Goal: Task Accomplishment & Management: Use online tool/utility

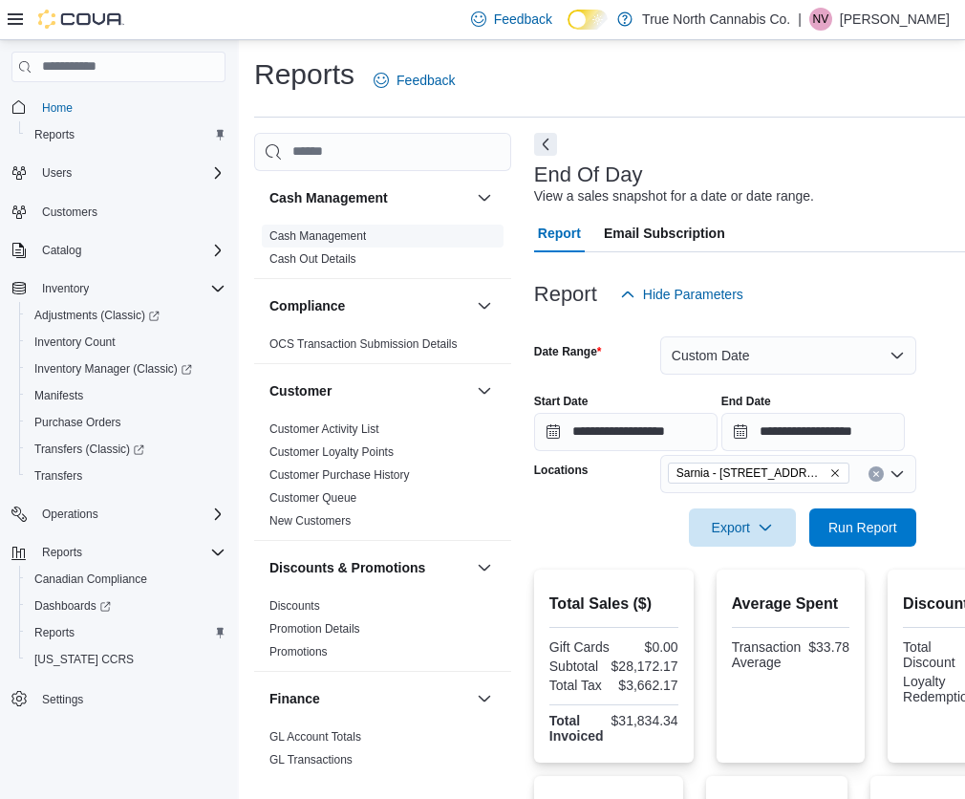
click at [352, 232] on link "Cash Management" at bounding box center [317, 235] width 97 height 13
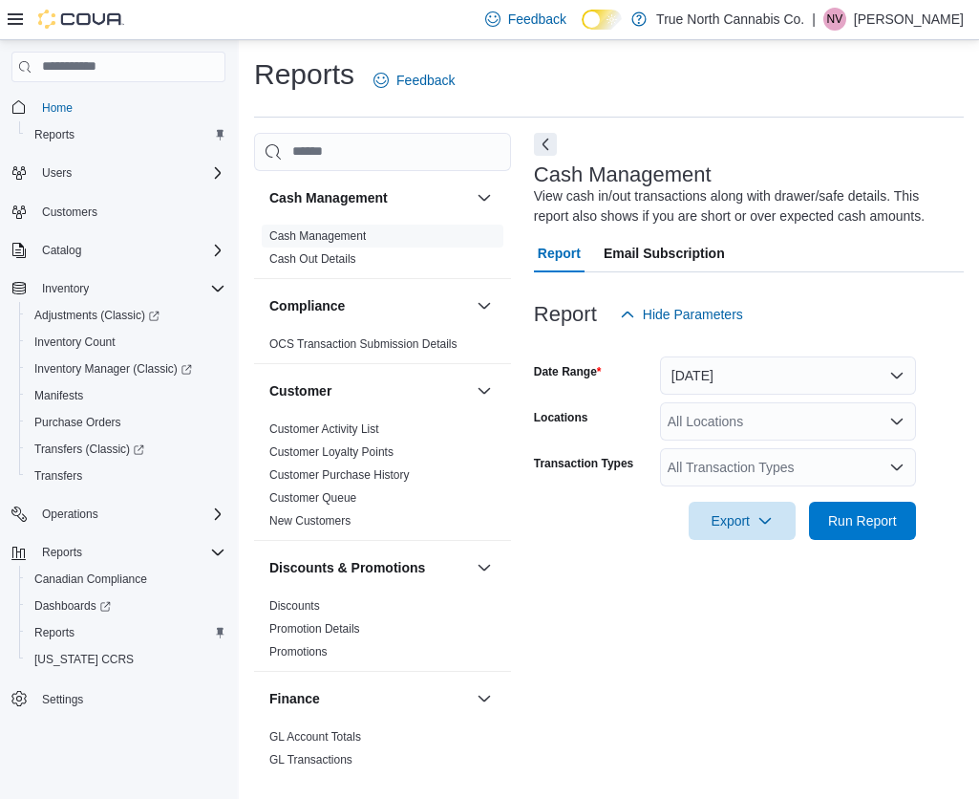
click at [731, 424] on div "All Locations" at bounding box center [788, 421] width 256 height 38
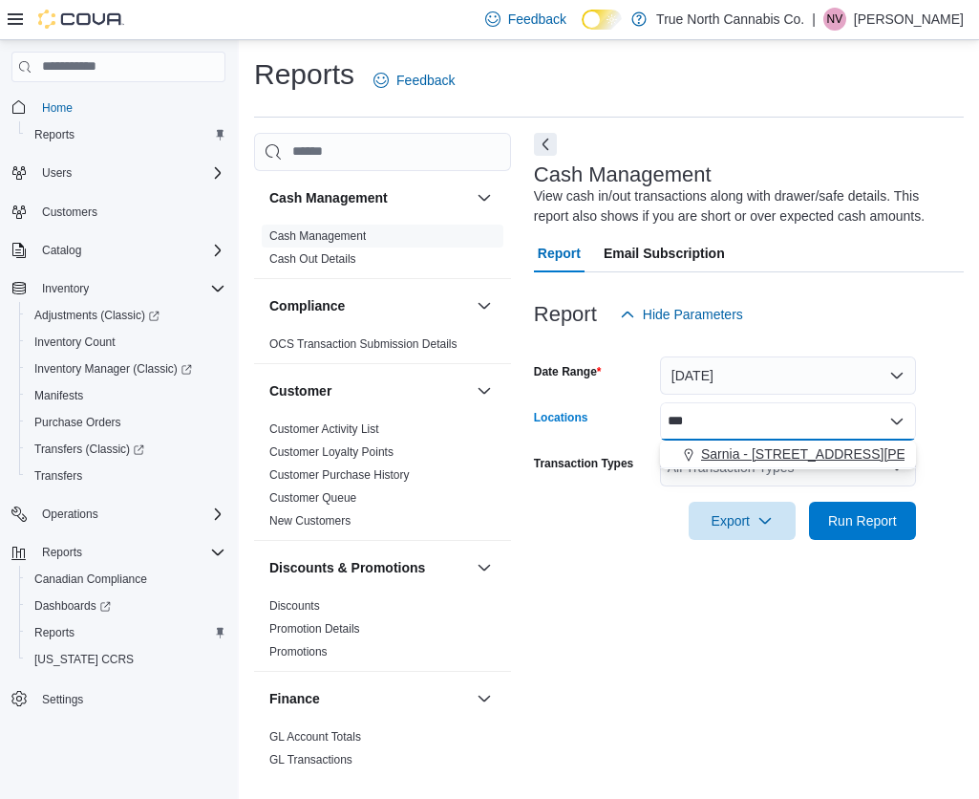
type input "***"
click at [722, 453] on span "Sarnia - [STREET_ADDRESS][PERSON_NAME]" at bounding box center [847, 453] width 293 height 19
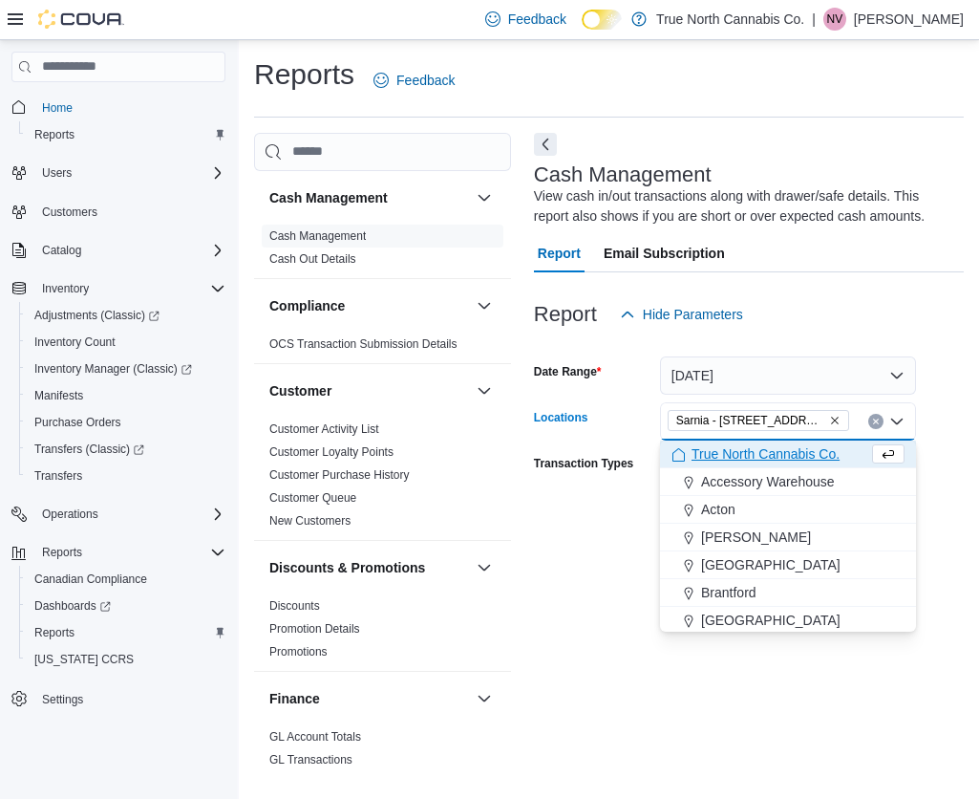
click at [622, 512] on div "Export Run Report" at bounding box center [725, 521] width 382 height 38
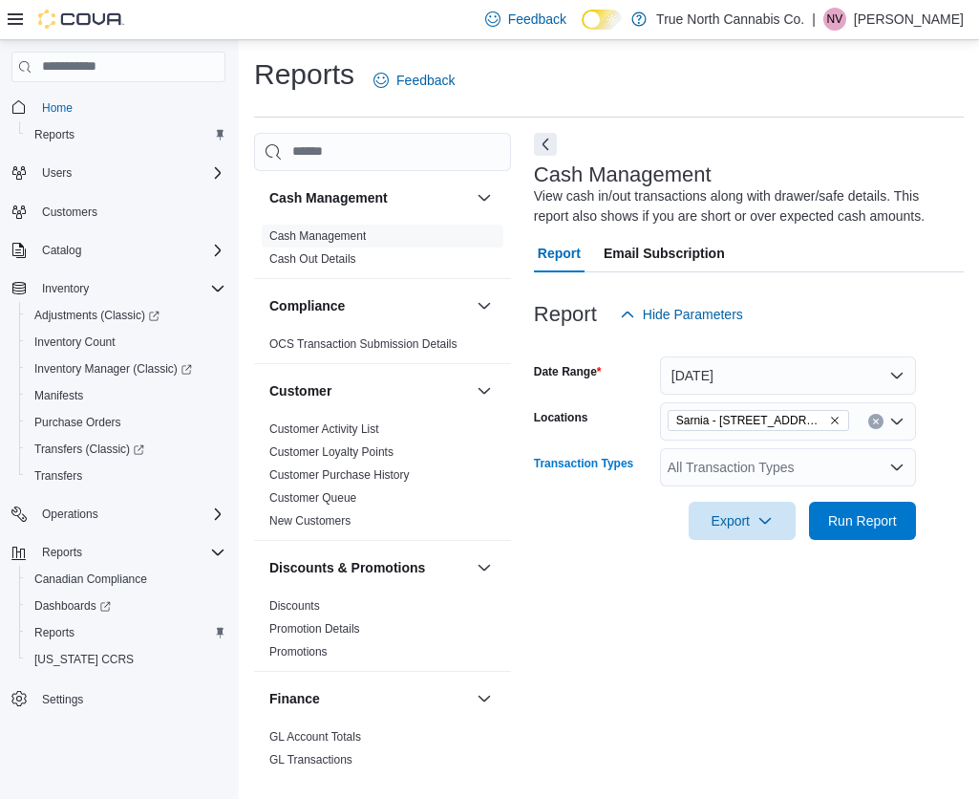
click at [704, 478] on div "All Transaction Types" at bounding box center [788, 467] width 256 height 38
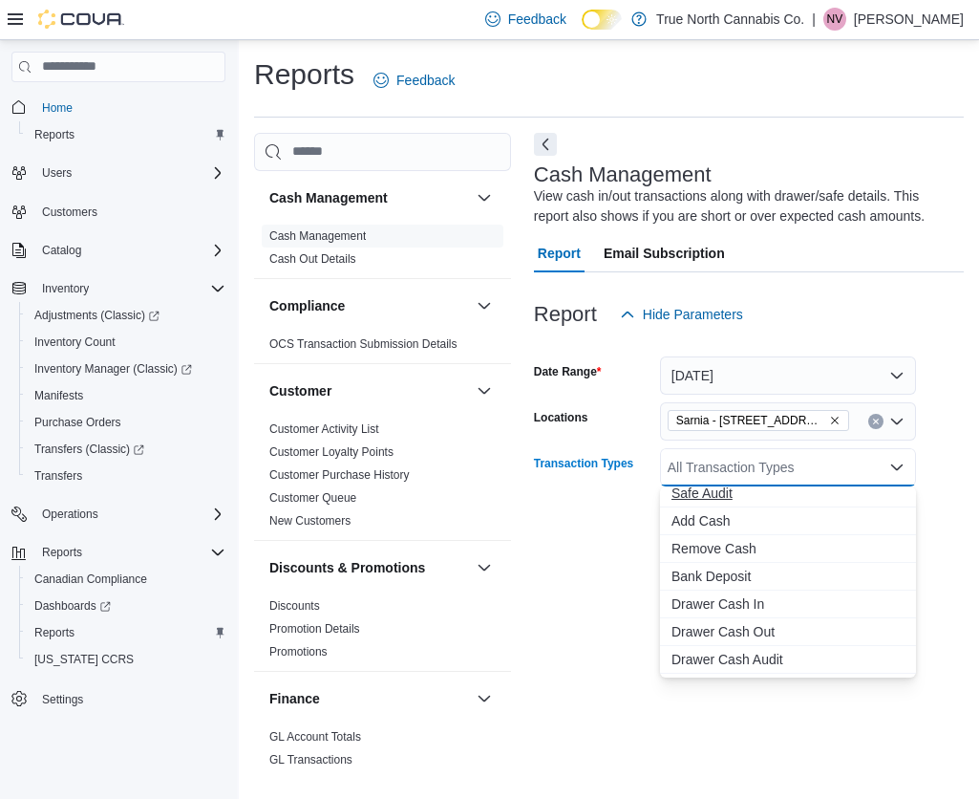
scroll to position [96, 0]
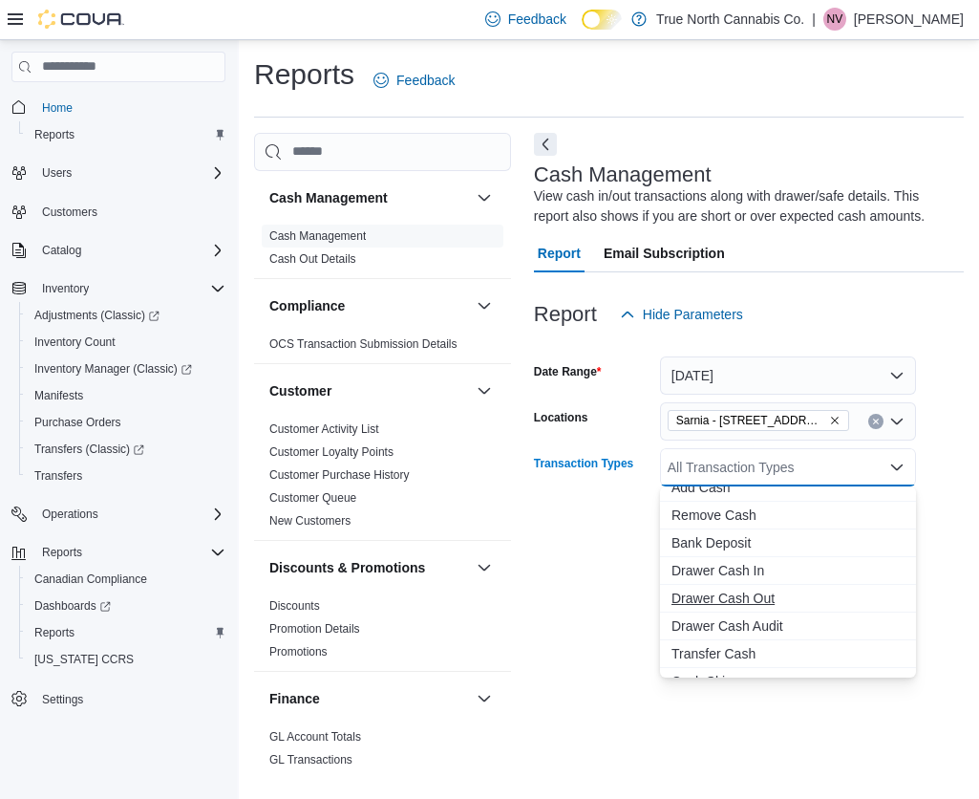
click at [720, 616] on span "Drawer Cash Audit" at bounding box center [788, 625] width 233 height 19
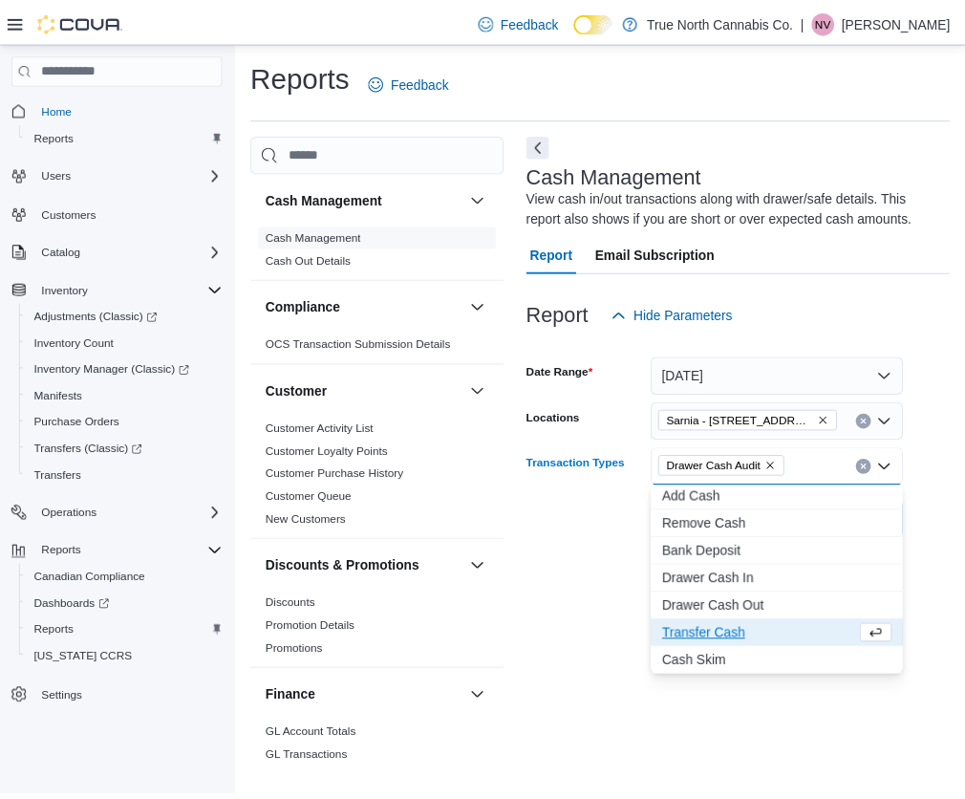
scroll to position [86, 0]
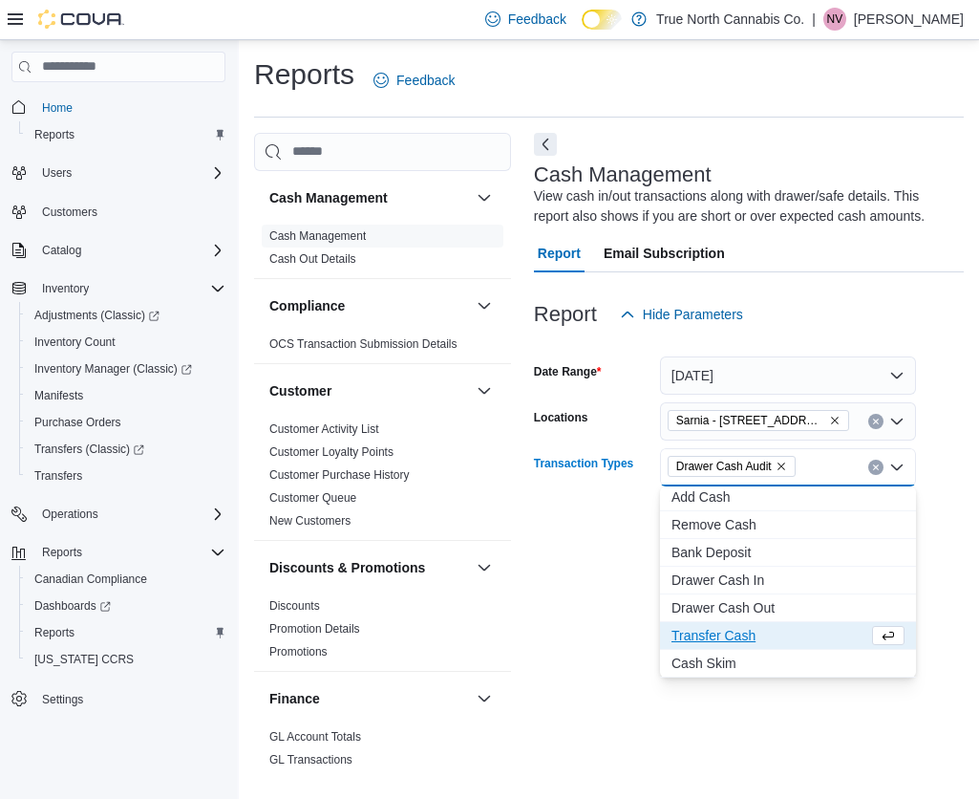
click at [607, 589] on div "Cash Management View cash in/out transactions along with drawer/safe details. T…" at bounding box center [749, 451] width 430 height 637
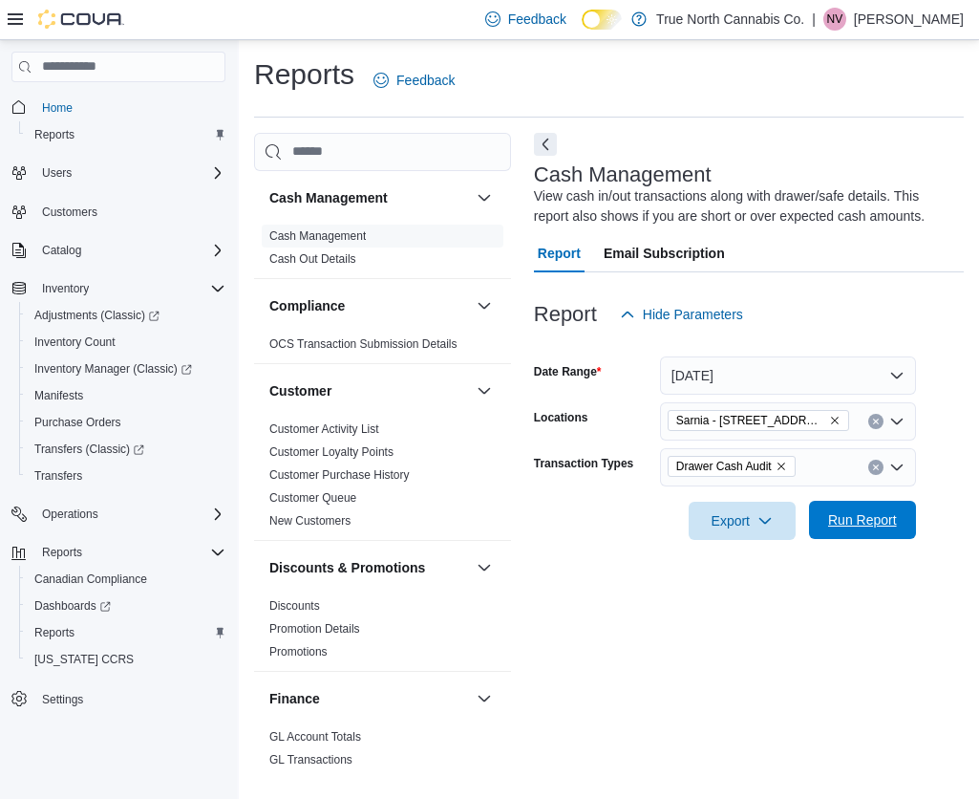
click at [829, 519] on span "Run Report" at bounding box center [862, 519] width 69 height 19
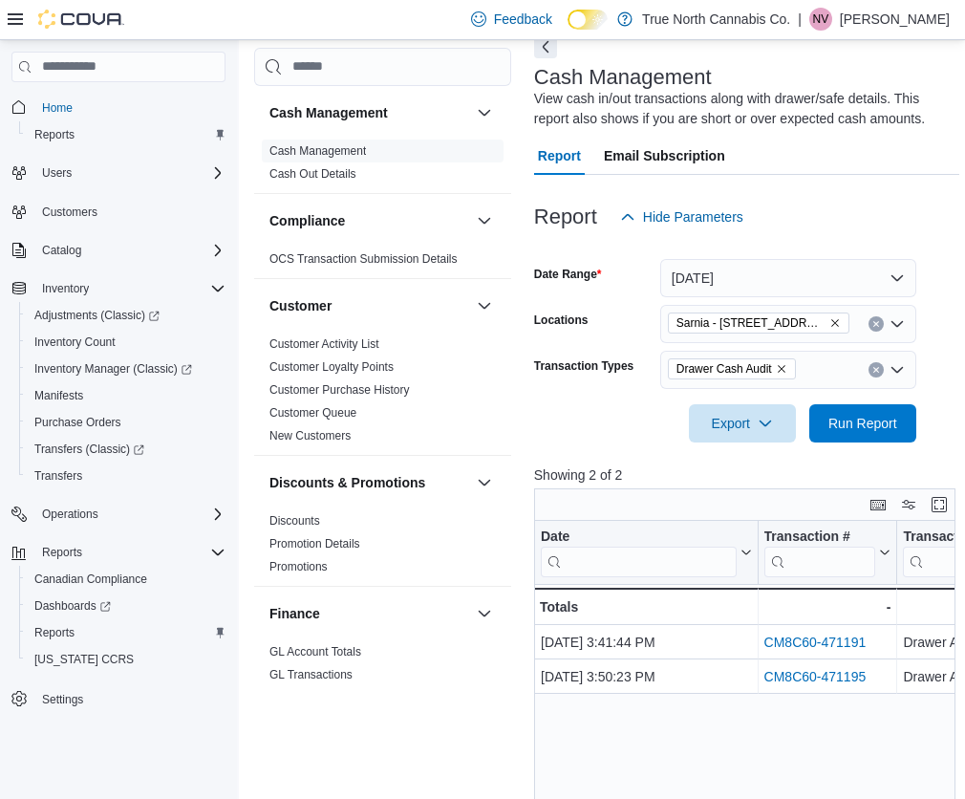
scroll to position [287, 0]
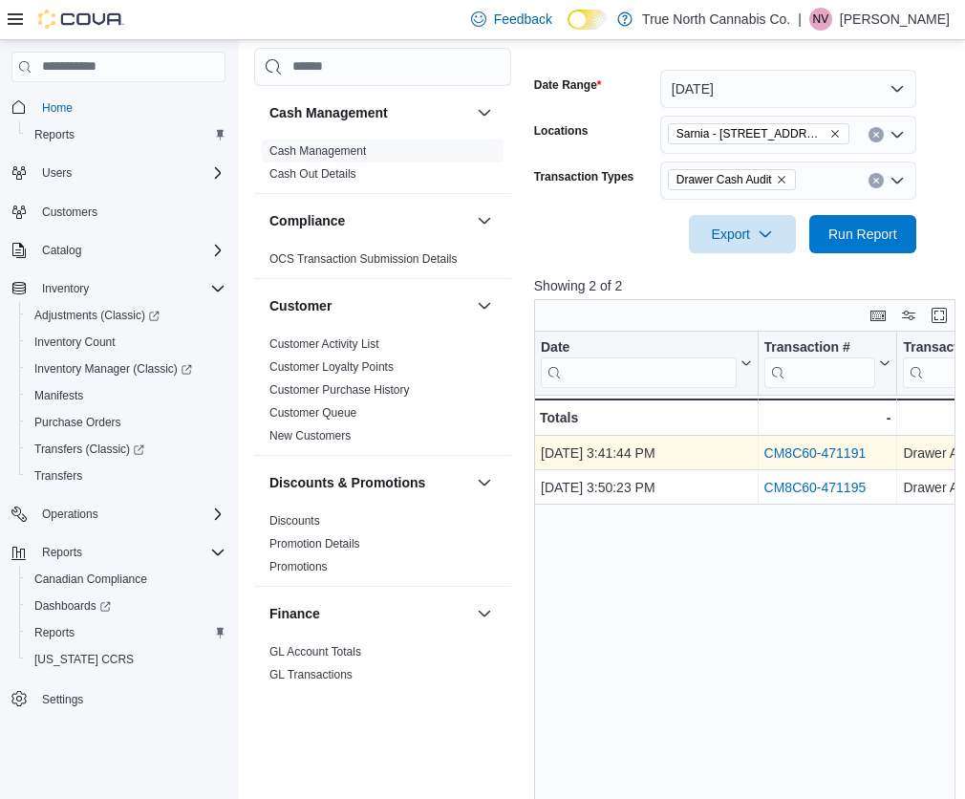
click at [830, 443] on div "CM8C60-471191" at bounding box center [826, 452] width 127 height 23
click at [829, 449] on link "CM8C60-471191" at bounding box center [814, 452] width 102 height 15
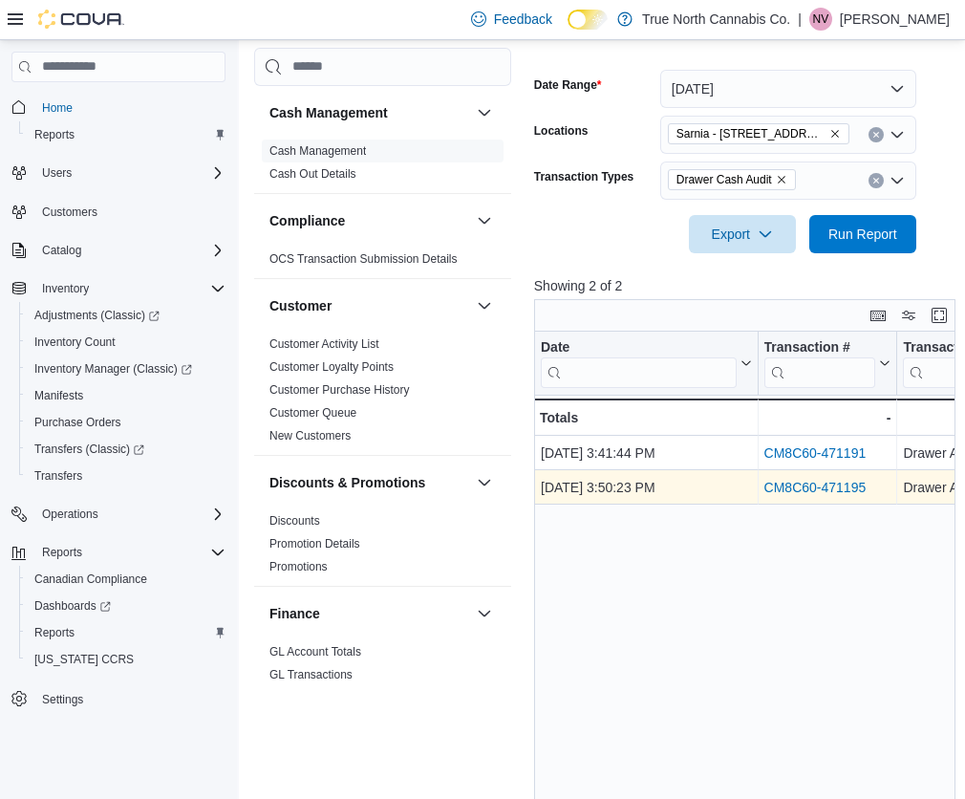
click at [814, 485] on link "CM8C60-471195" at bounding box center [814, 487] width 102 height 15
